Goal: Task Accomplishment & Management: Manage account settings

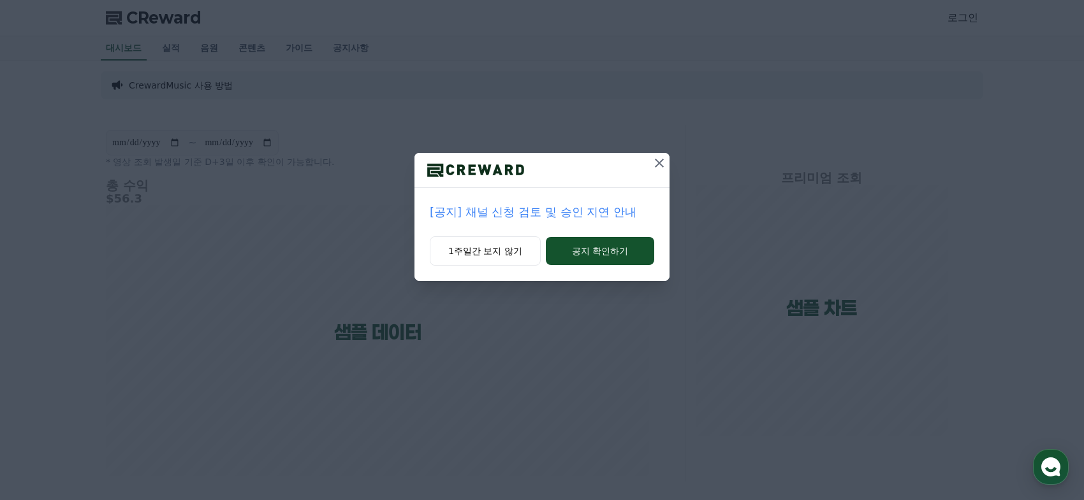
click at [661, 162] on icon at bounding box center [659, 163] width 9 height 9
click at [662, 161] on icon at bounding box center [659, 163] width 15 height 15
click at [547, 212] on p "[공지] 채널 신청 검토 및 승인 지연 안내" at bounding box center [542, 212] width 224 height 18
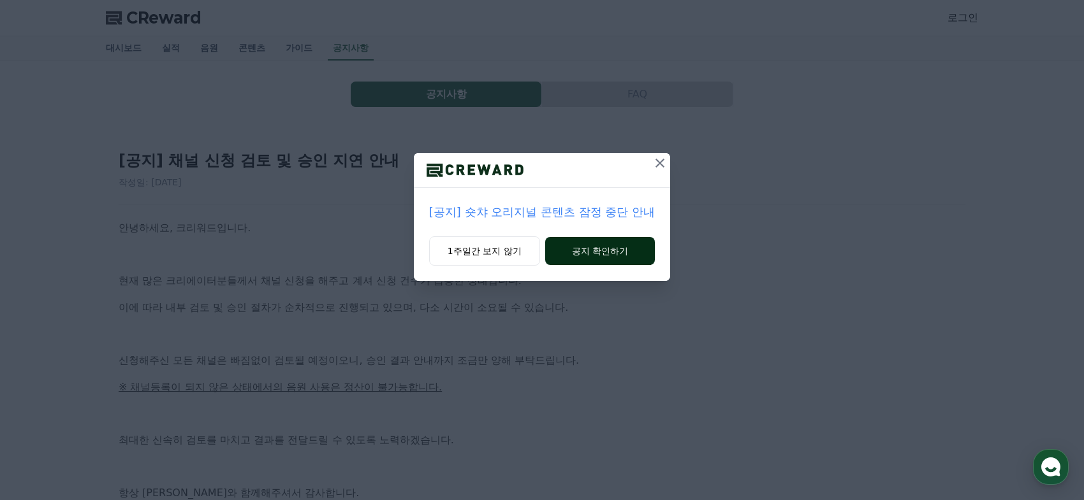
click at [628, 257] on button "공지 확인하기" at bounding box center [600, 251] width 110 height 28
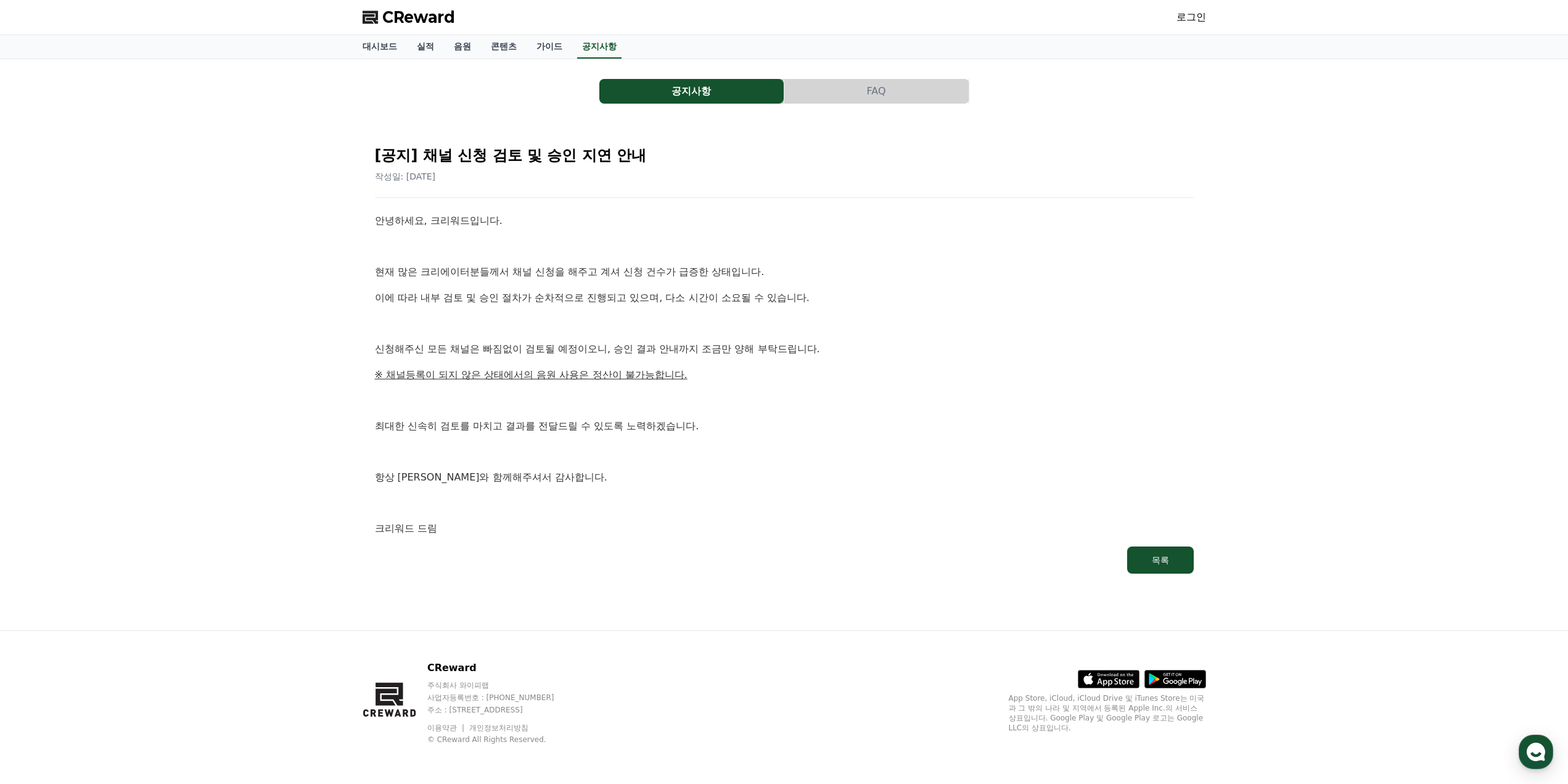
click at [1048, 21] on link "로그인" at bounding box center [1191, 16] width 30 height 15
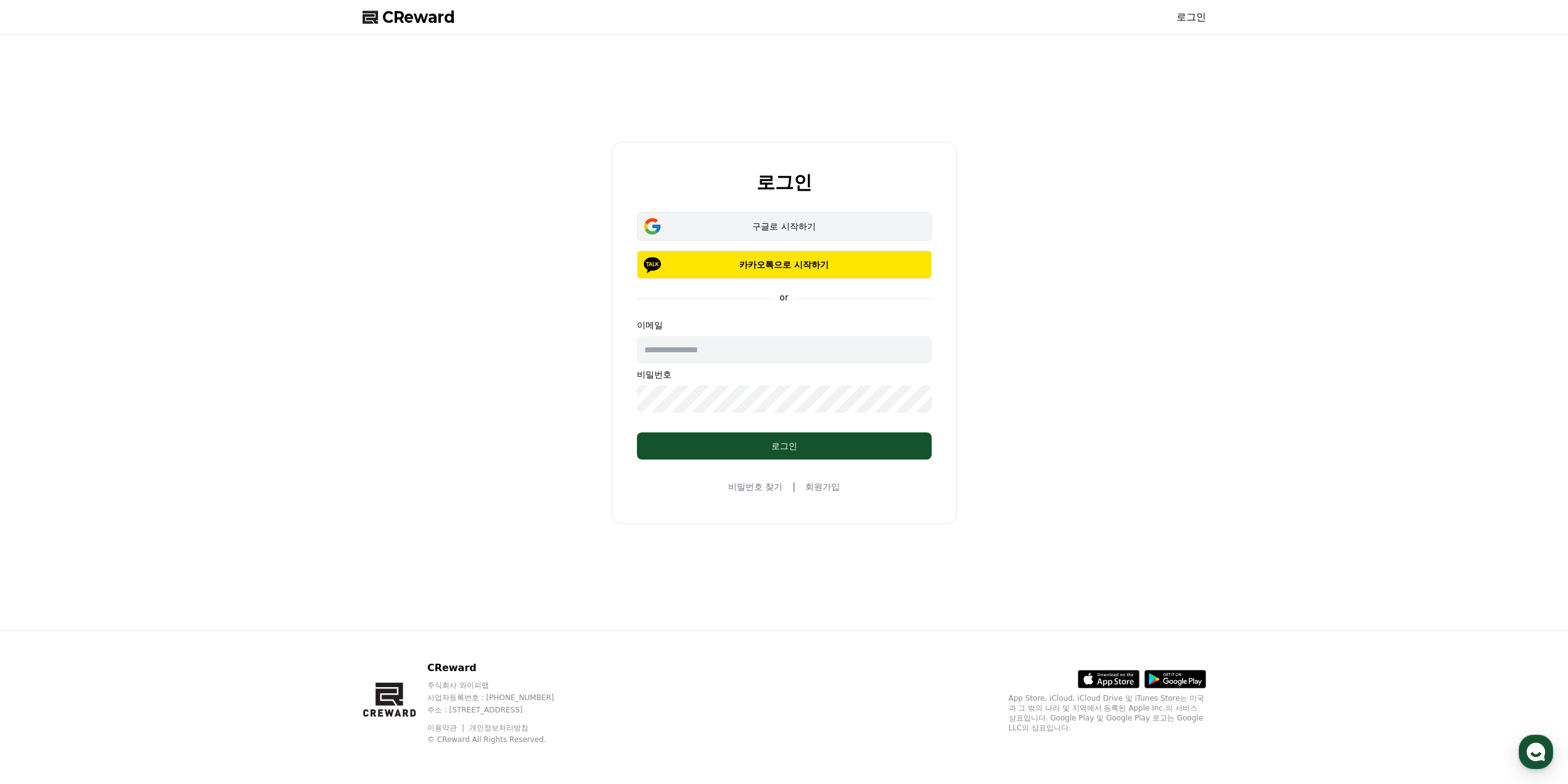
click at [807, 225] on div "구글로 시작하기" at bounding box center [784, 226] width 259 height 13
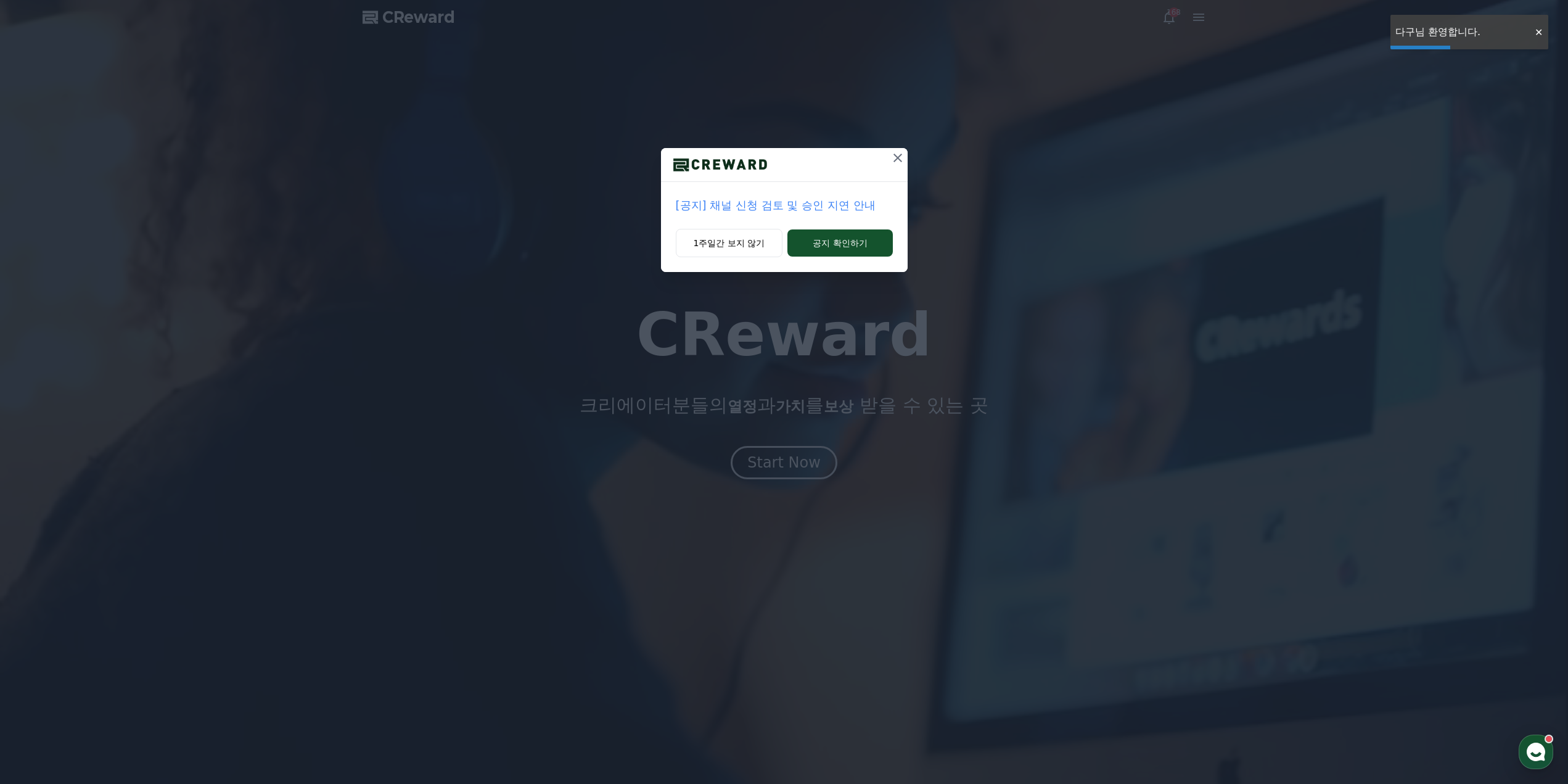
click at [896, 158] on icon at bounding box center [897, 158] width 15 height 15
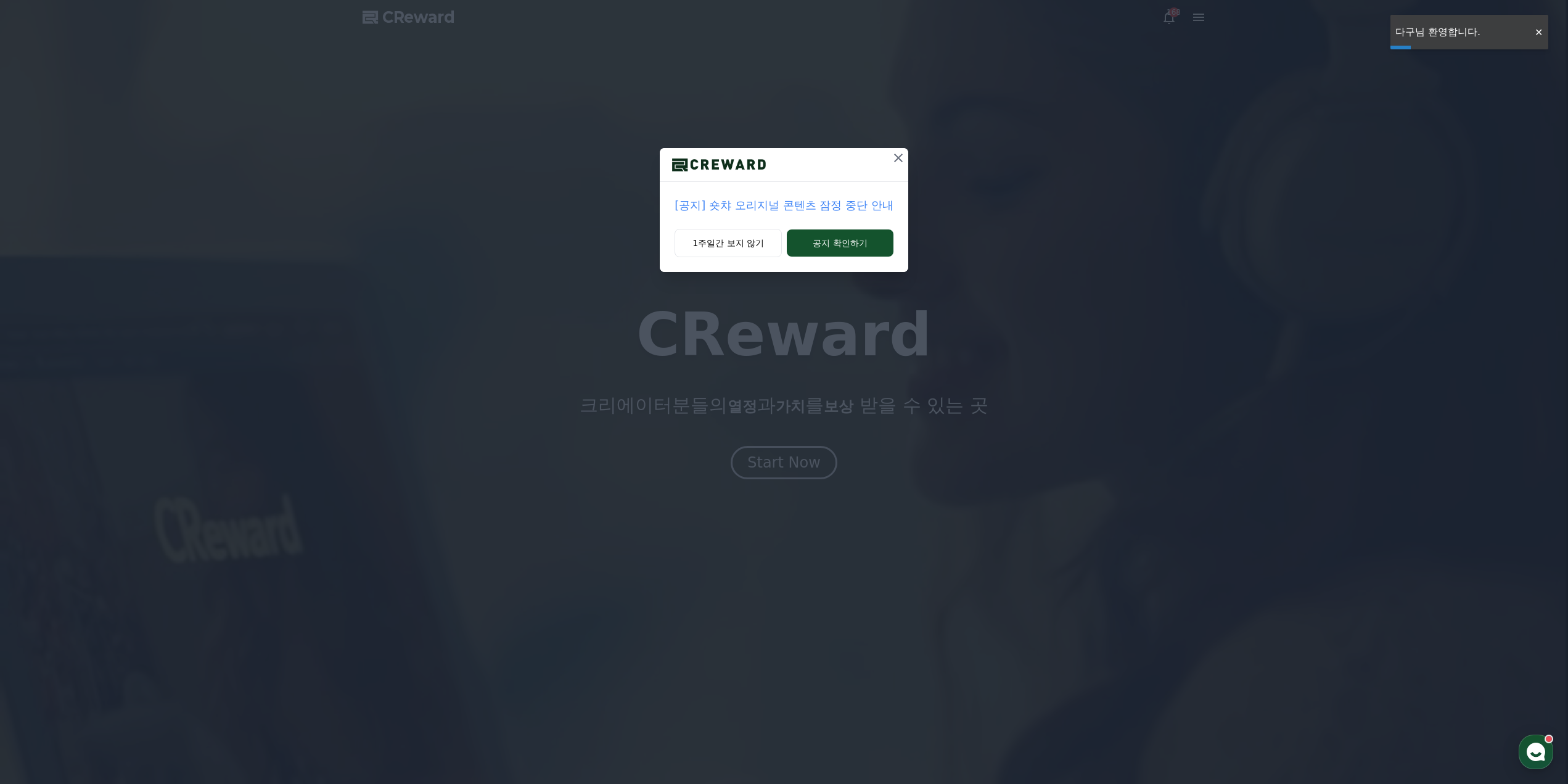
click at [898, 156] on icon at bounding box center [898, 158] width 15 height 15
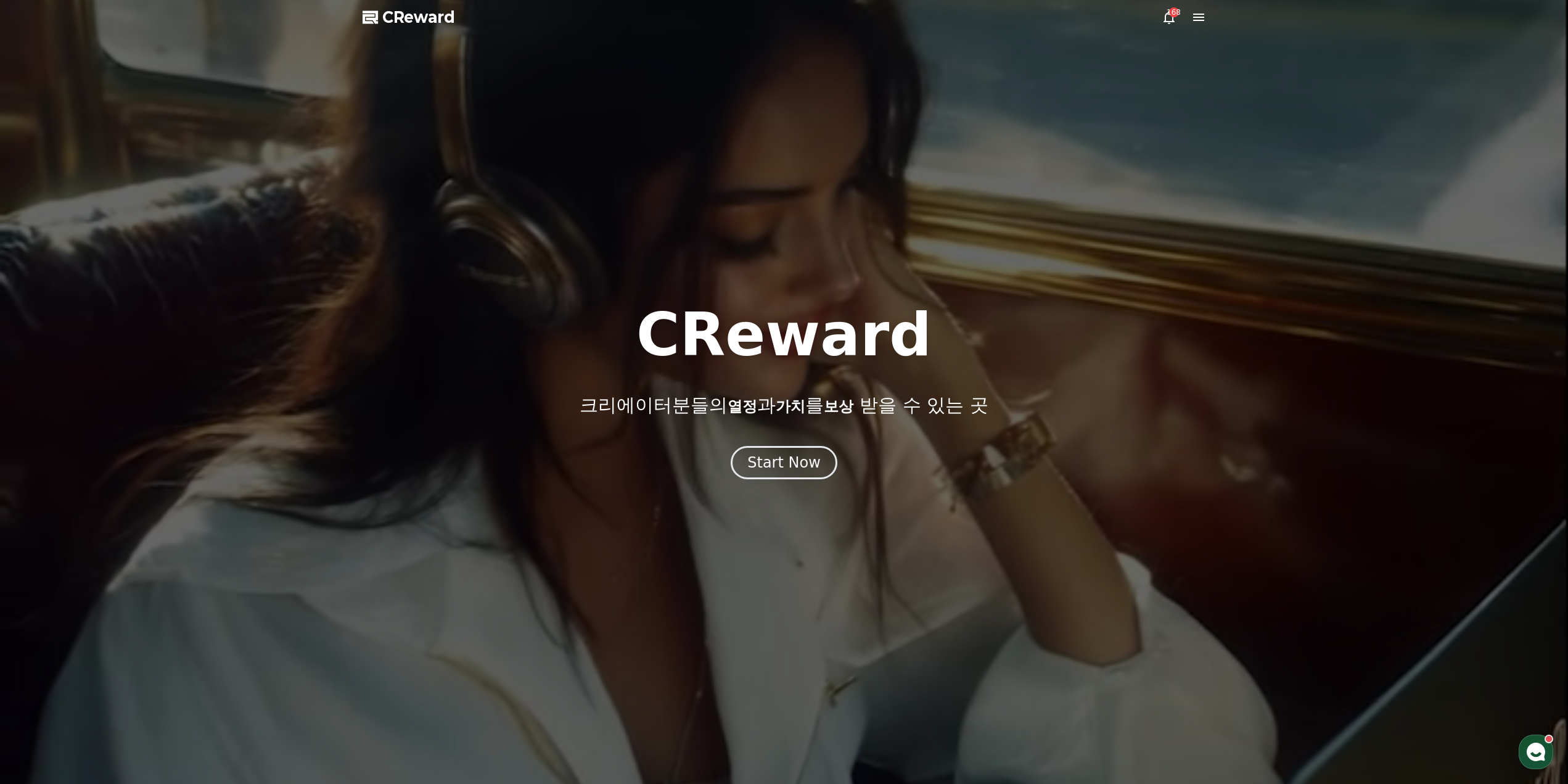
click at [1198, 12] on icon at bounding box center [1198, 16] width 15 height 15
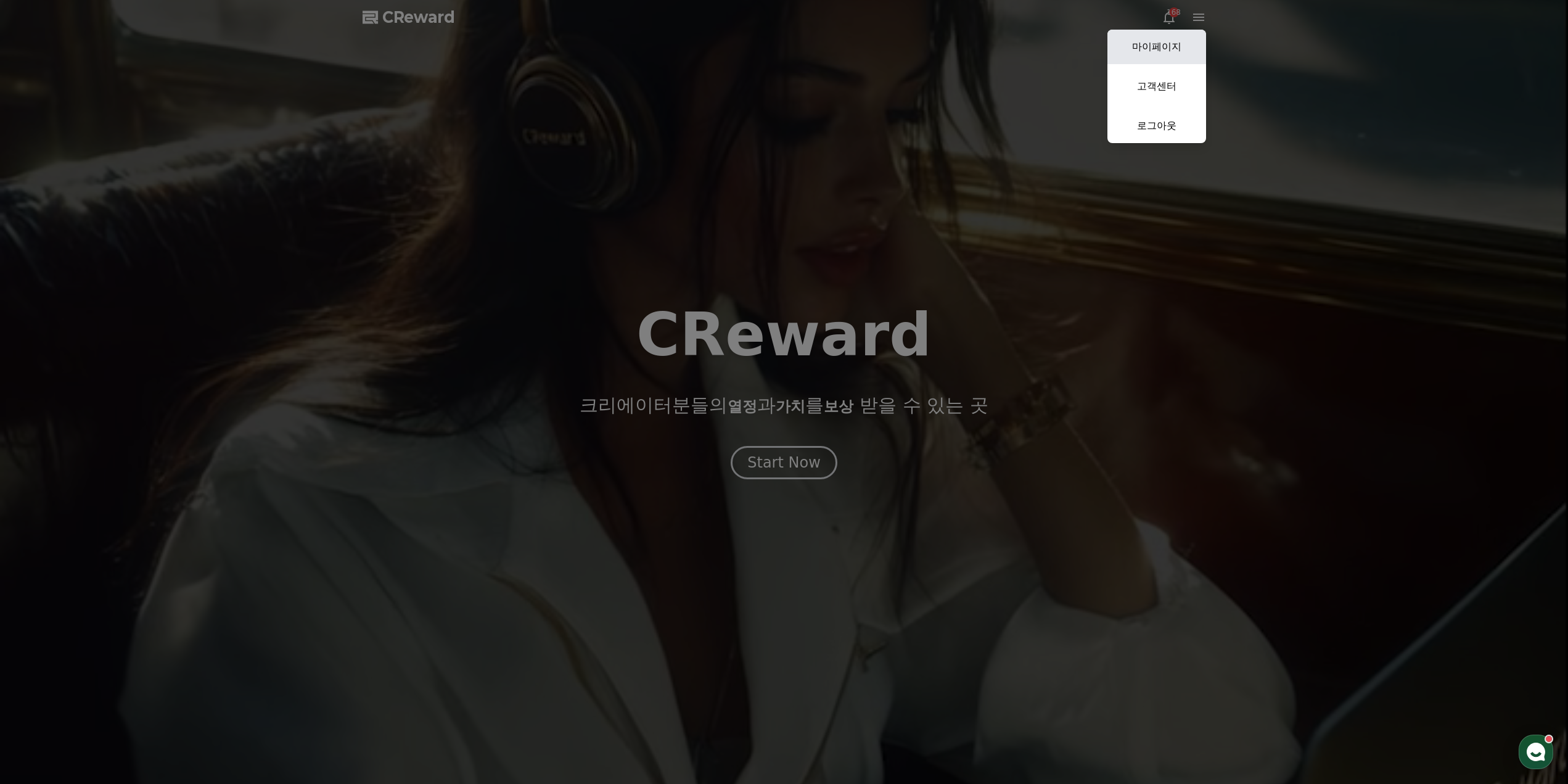
click at [1173, 55] on link "마이페이지" at bounding box center [1157, 47] width 99 height 35
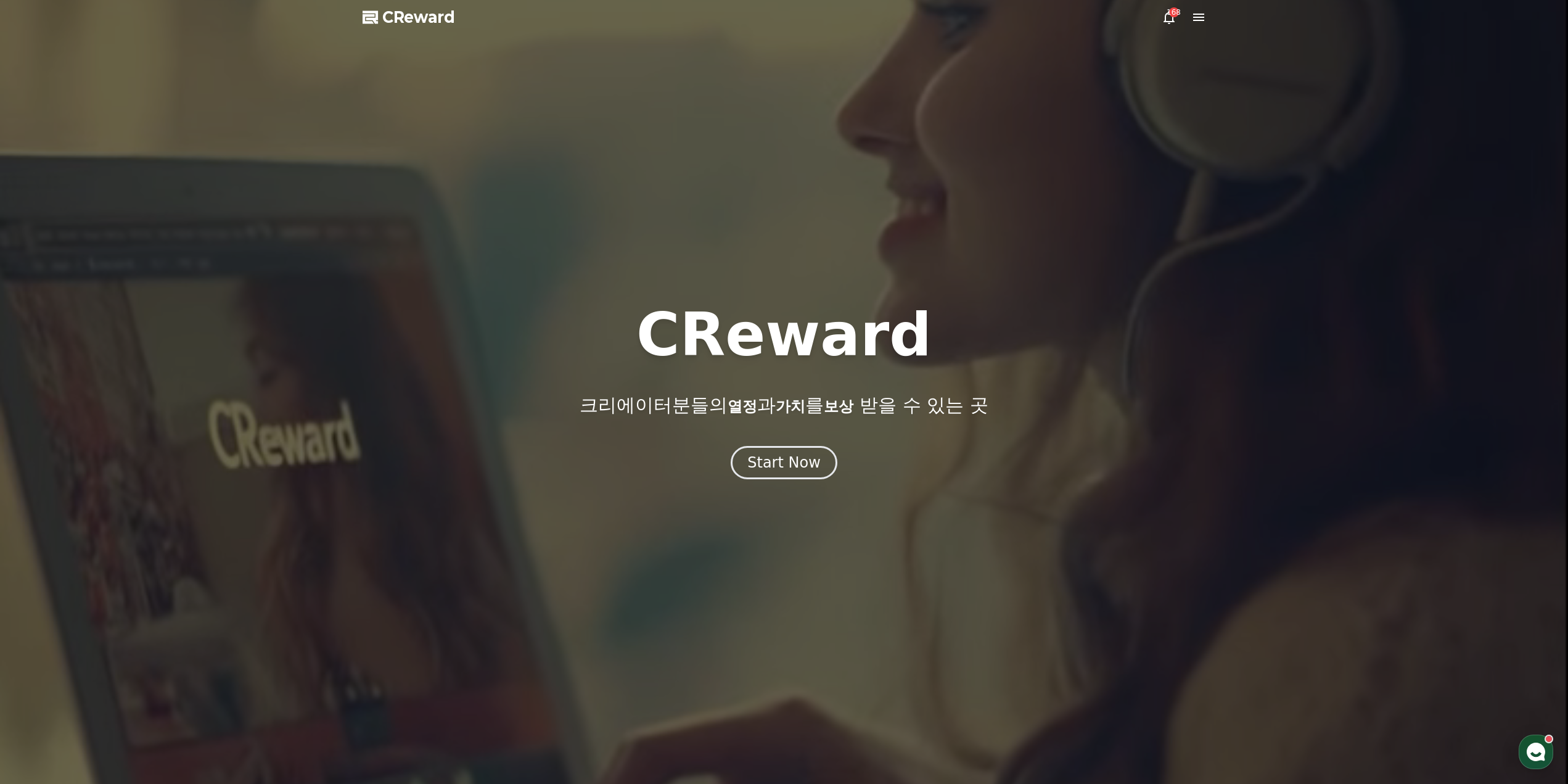
select select "**********"
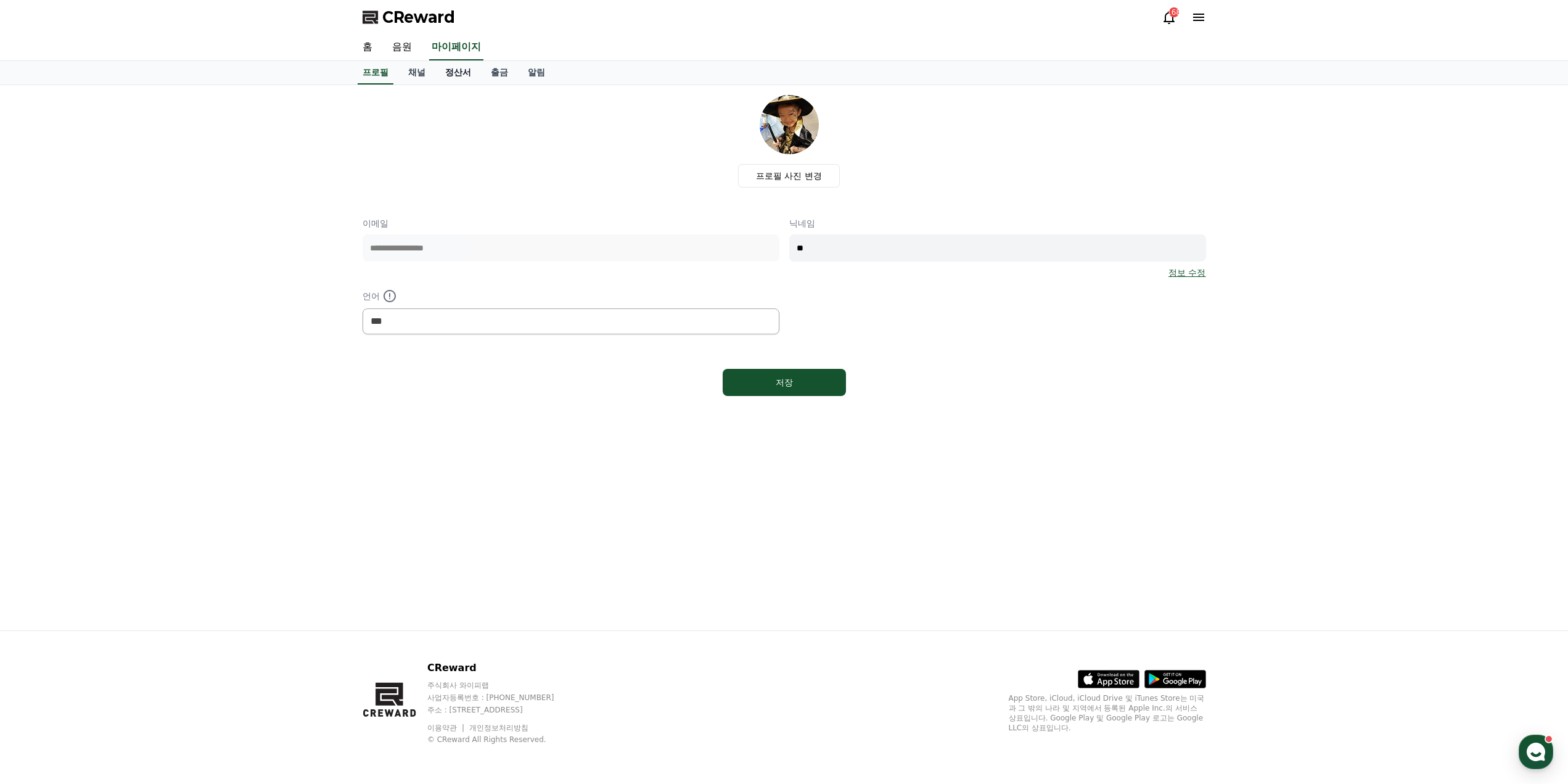
click at [448, 73] on link "정산서" at bounding box center [458, 73] width 45 height 23
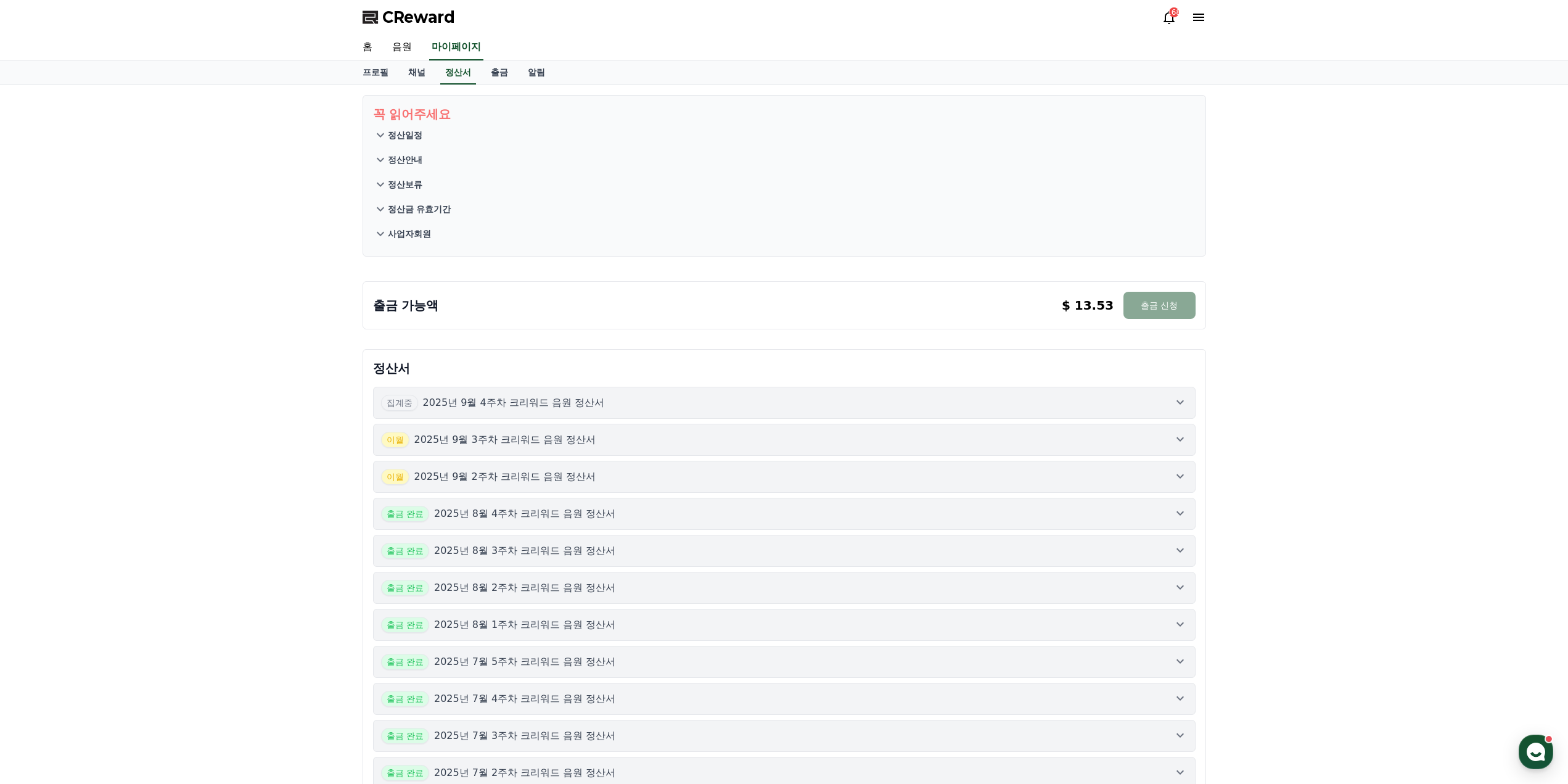
click at [1174, 478] on icon at bounding box center [1179, 475] width 15 height 15
click at [1181, 438] on icon at bounding box center [1180, 439] width 8 height 4
click at [1187, 403] on icon at bounding box center [1179, 402] width 15 height 15
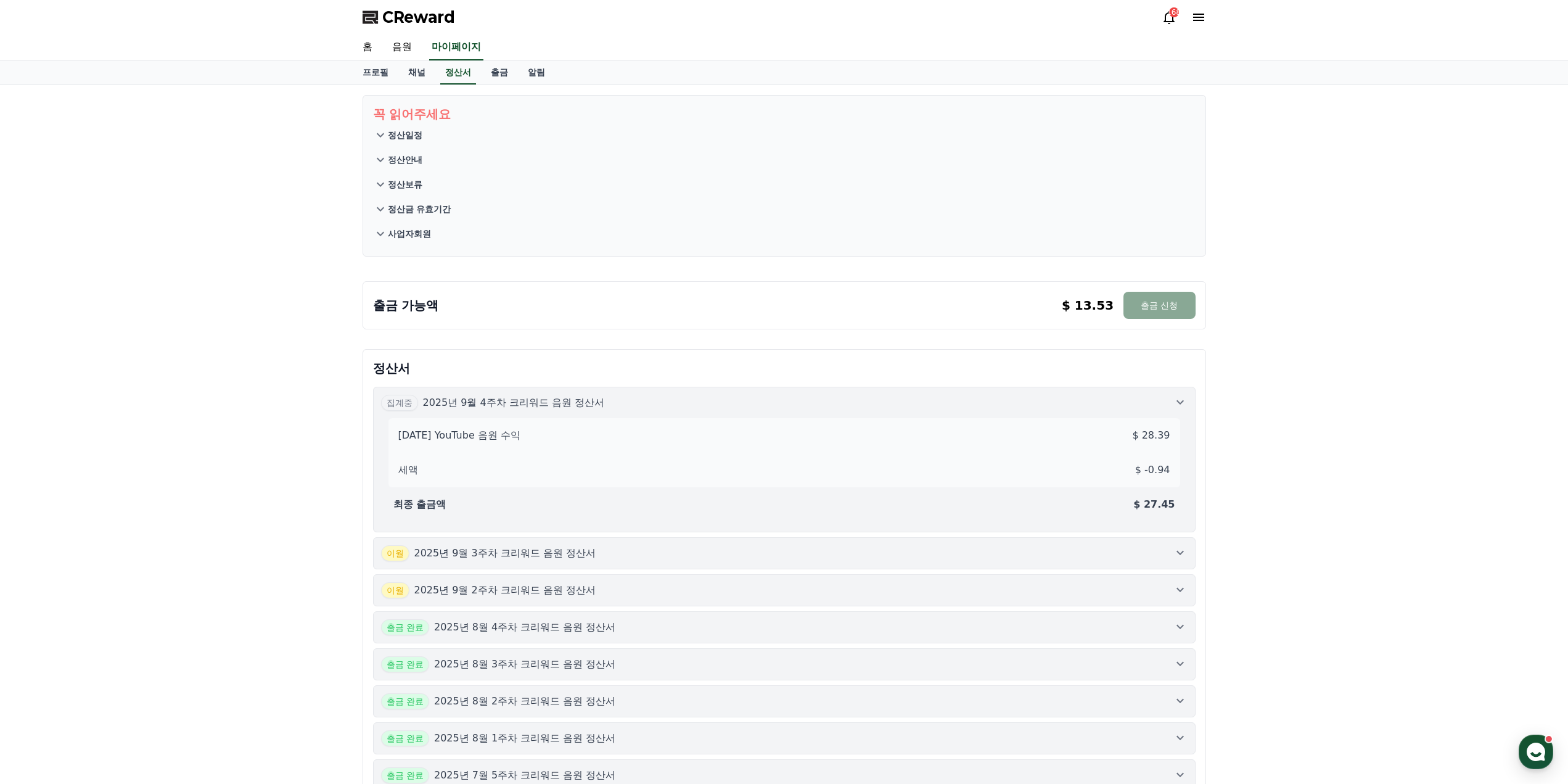
click at [1187, 401] on icon at bounding box center [1179, 402] width 15 height 15
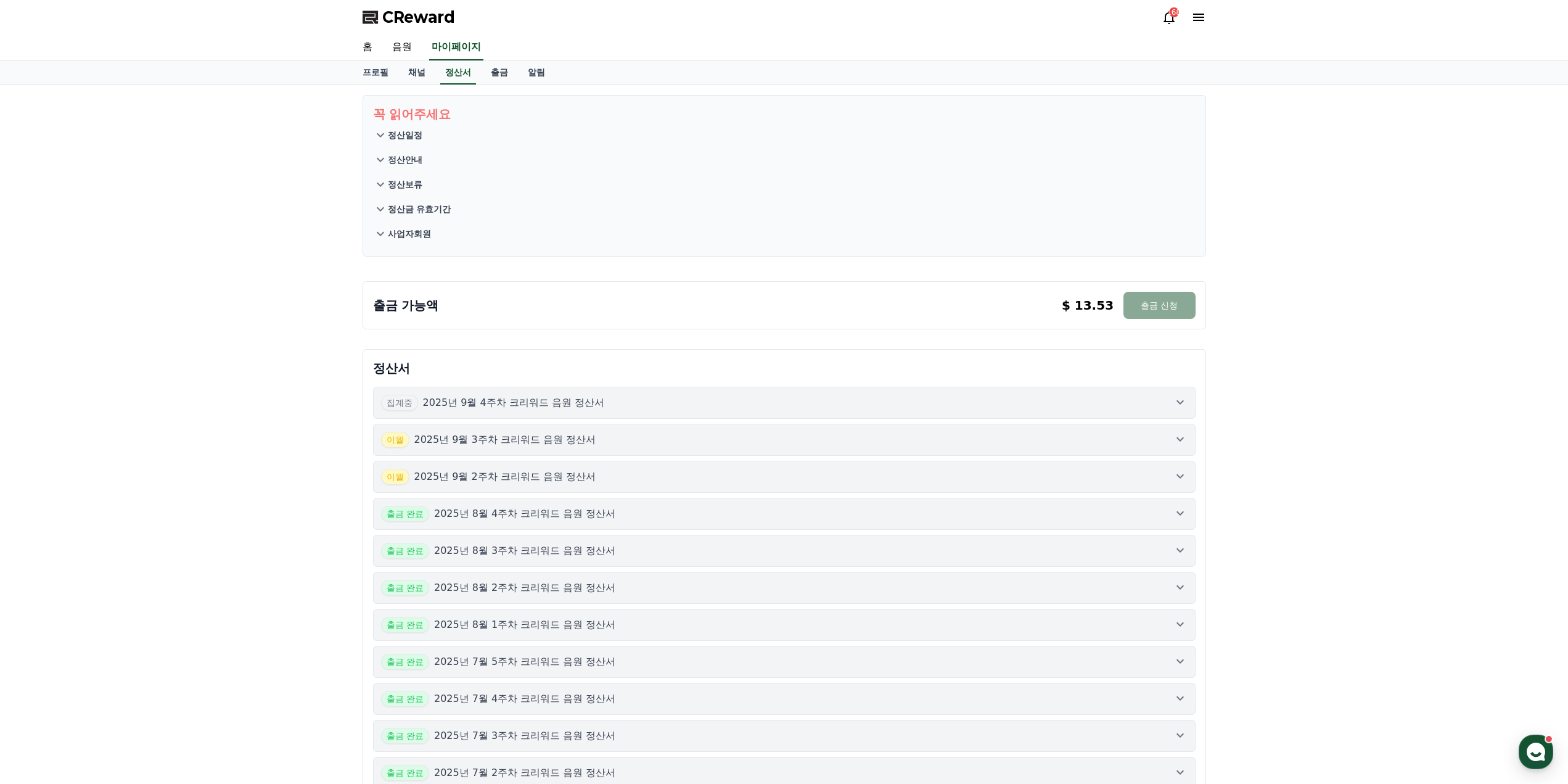
click at [1248, 412] on div "꼭 읽어주세요 정산일정 정산안내 정산보류 정산금 유효기간 사업자회원 출금 가능액 $ 13.53 출금 신청 $ 13.53 출금 신청 정산서 집계…" at bounding box center [784, 618] width 1568 height 1068
click at [507, 77] on link "출금" at bounding box center [499, 73] width 37 height 23
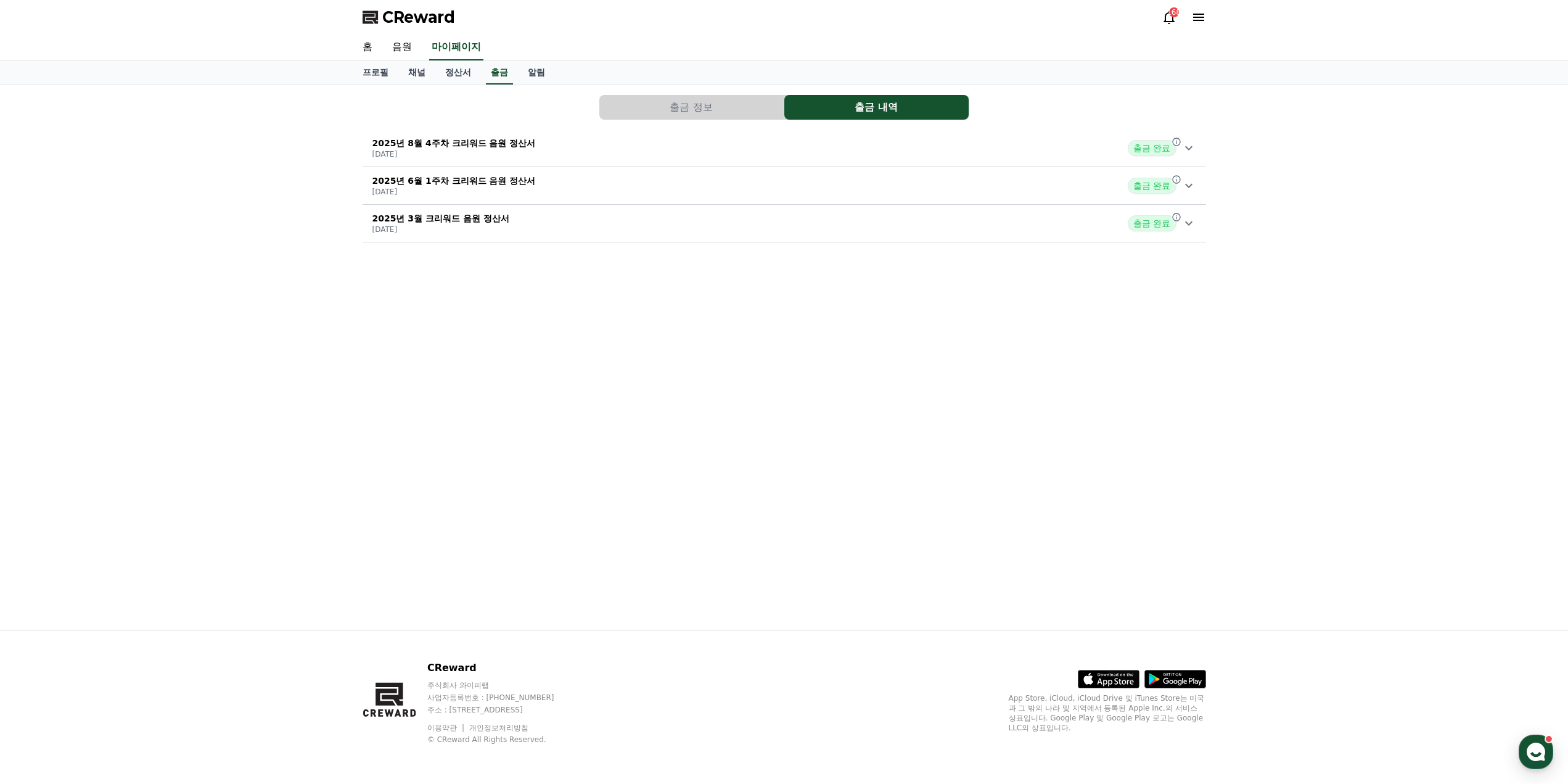
click at [702, 110] on button "출금 정보" at bounding box center [692, 106] width 185 height 24
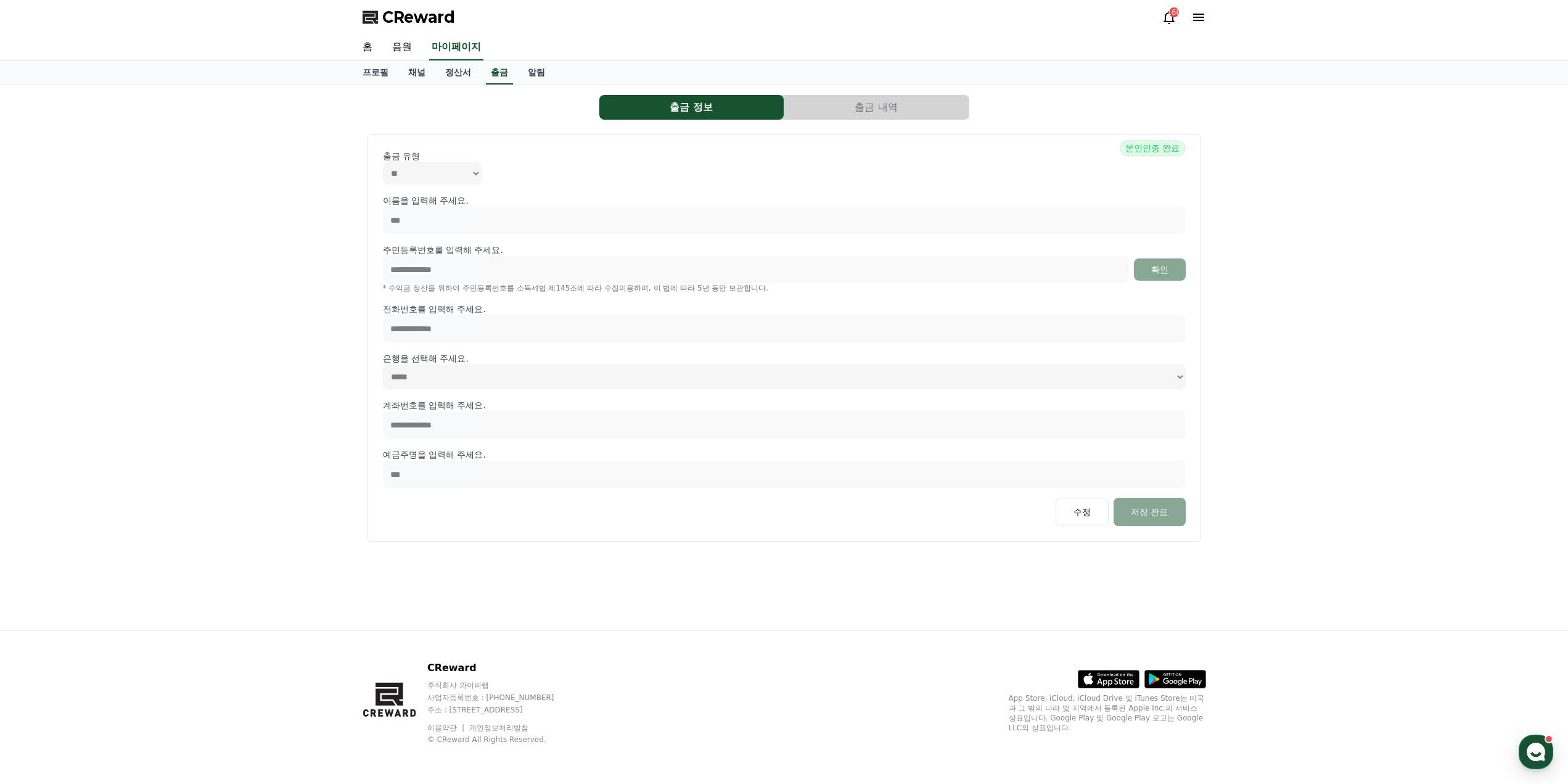
click at [844, 106] on button "출금 내역" at bounding box center [876, 106] width 185 height 24
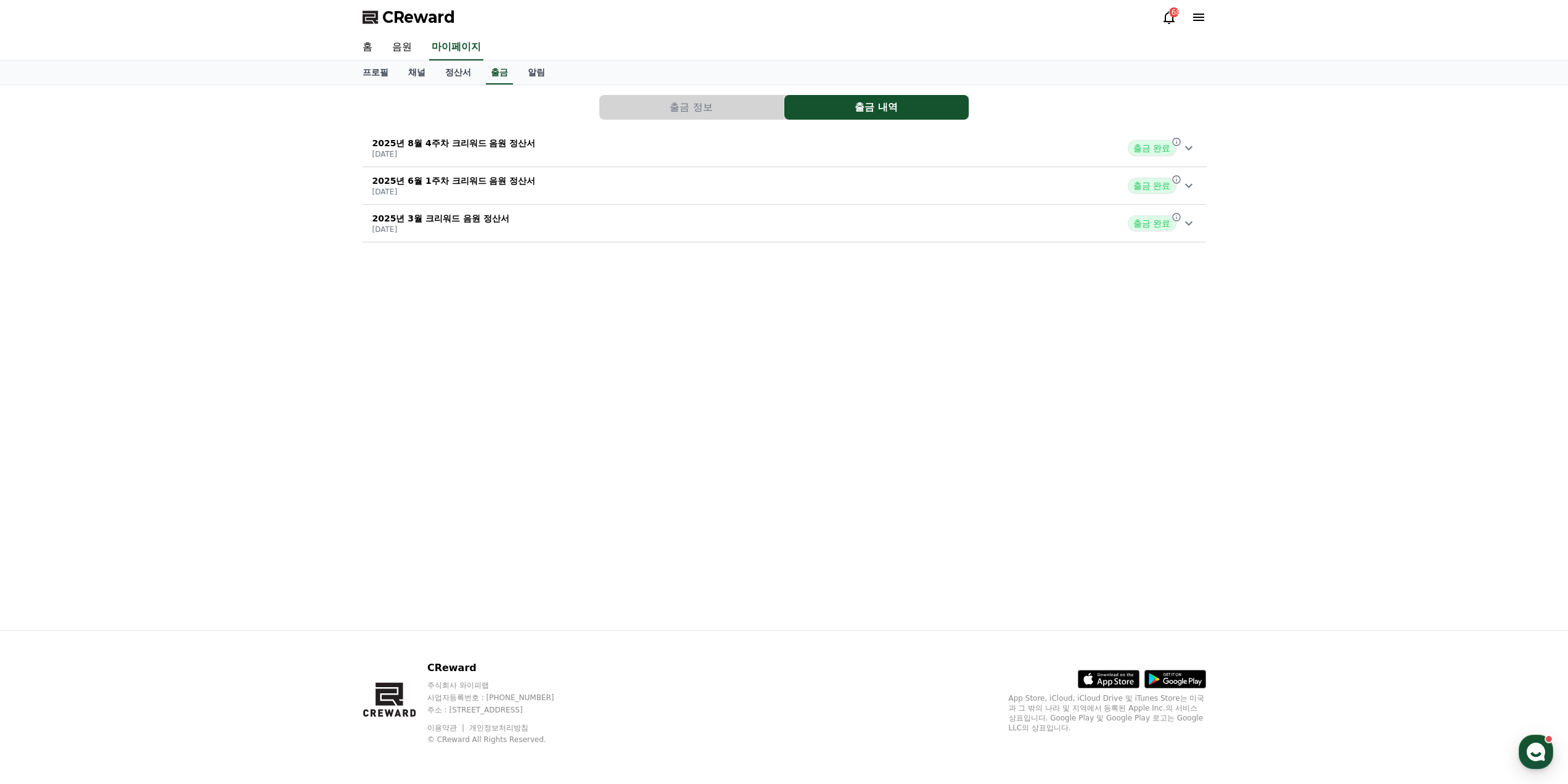
click at [740, 106] on button "출금 정보" at bounding box center [692, 106] width 185 height 24
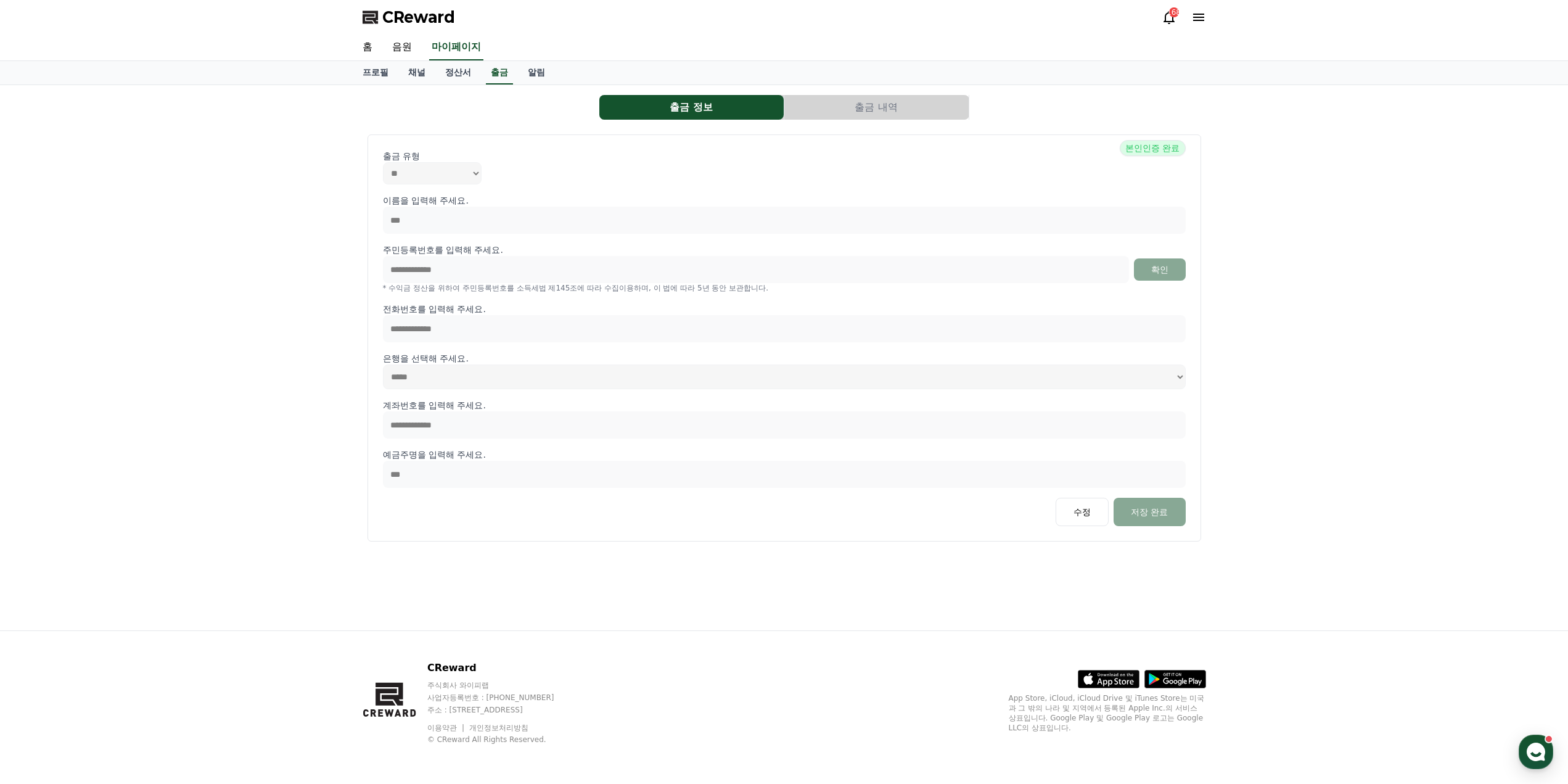
drag, startPoint x: 872, startPoint y: 102, endPoint x: 690, endPoint y: 101, distance: 182.0
click at [873, 102] on button "출금 내역" at bounding box center [876, 106] width 185 height 24
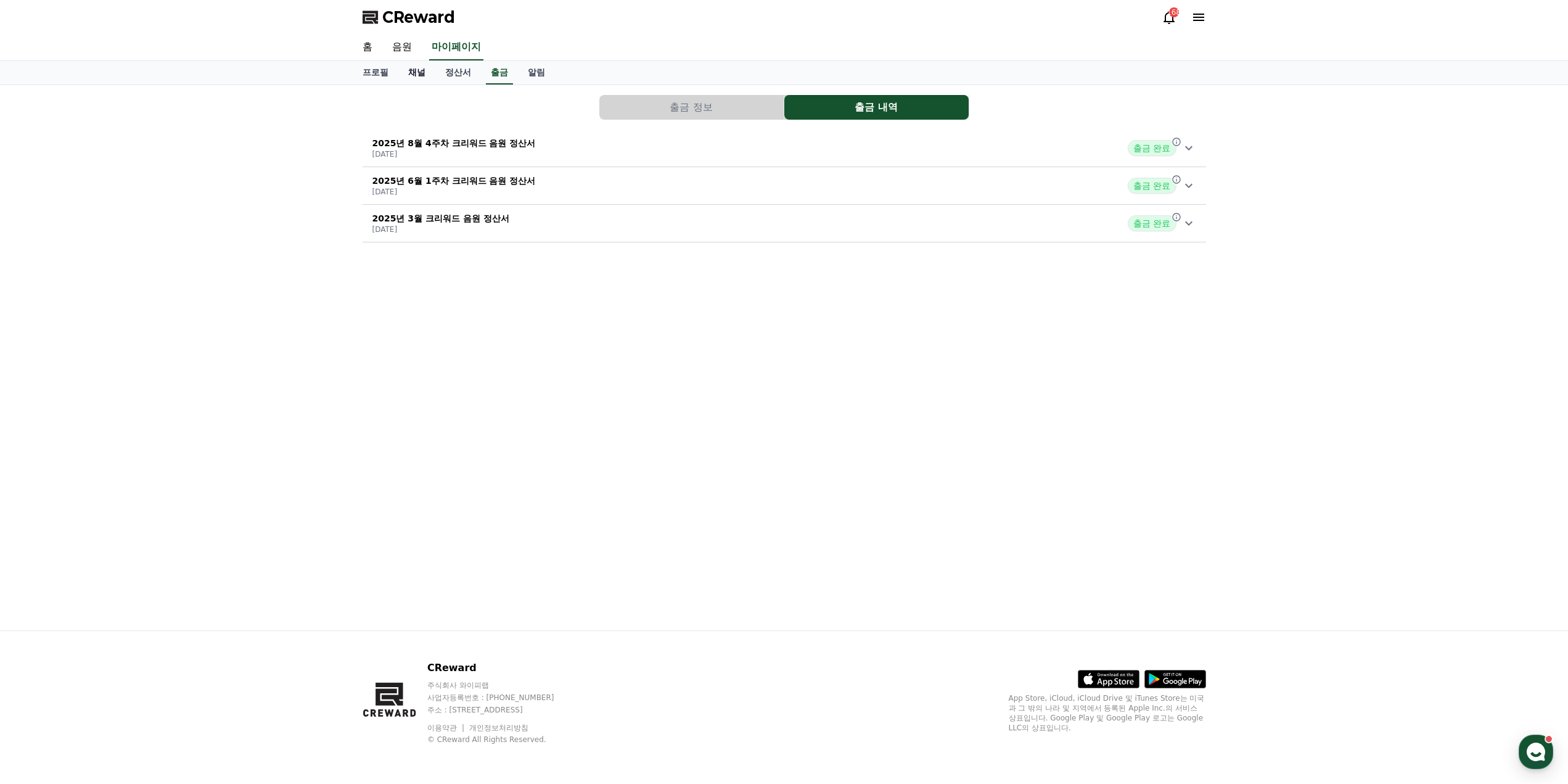
click at [423, 69] on link "채널" at bounding box center [417, 73] width 37 height 23
